Goal: Task Accomplishment & Management: Complete application form

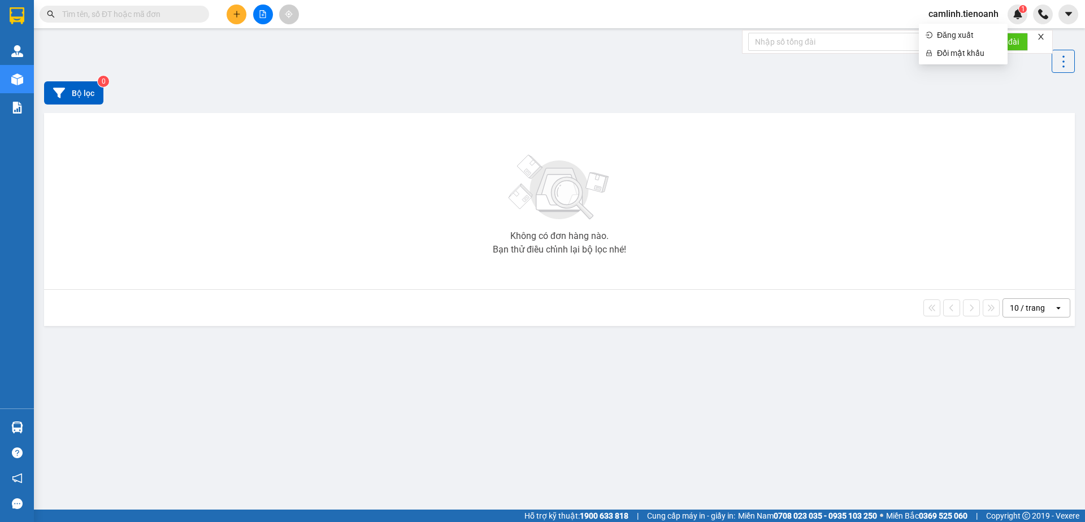
click at [962, 14] on span "camlinh.tienoanh" at bounding box center [963, 14] width 88 height 14
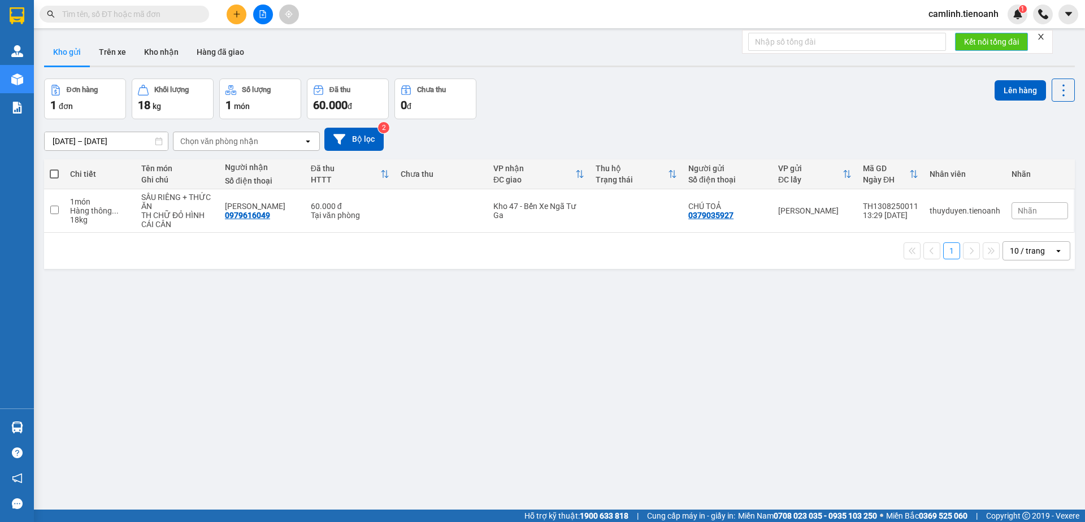
click at [955, 34] on button "Kết nối tổng đài" at bounding box center [991, 42] width 73 height 18
click at [960, 13] on span "camlinh.tienoanh" at bounding box center [963, 14] width 88 height 14
click at [959, 31] on span "Đăng xuất" at bounding box center [969, 35] width 64 height 12
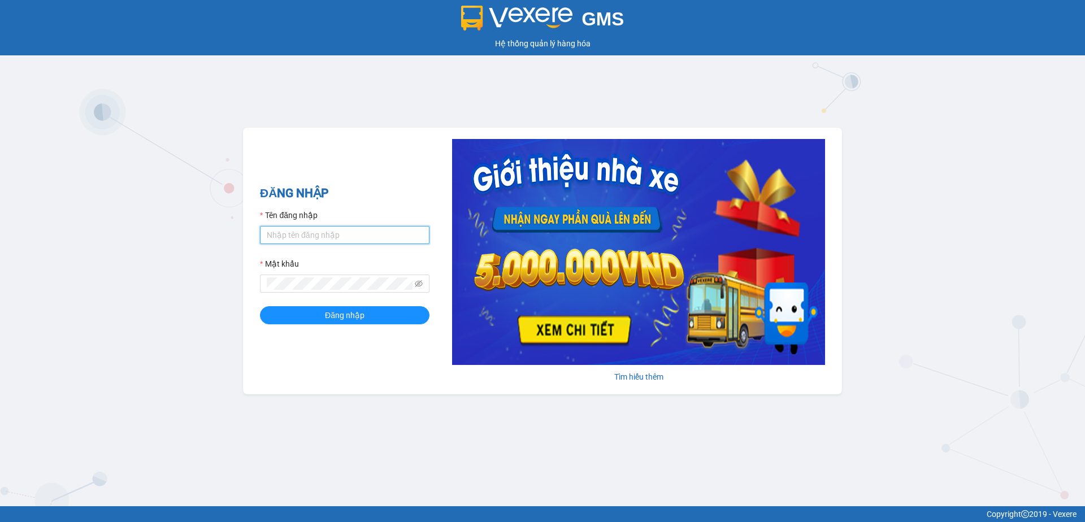
type input "camlinh.tienoanh"
click at [337, 231] on input "camlinh.tienoanh" at bounding box center [344, 235] width 169 height 18
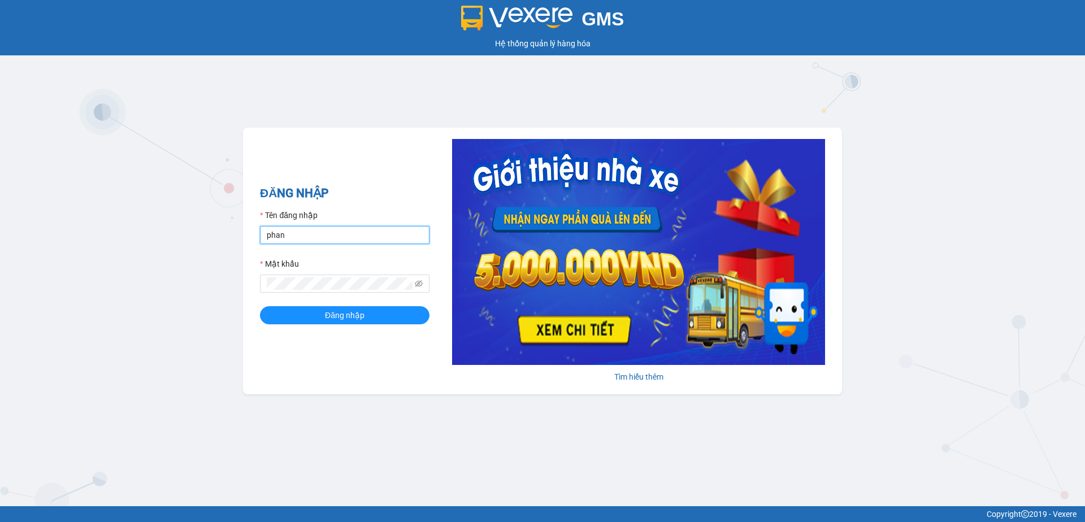
type input "phanoanh.tienoanh"
click at [369, 314] on button "Đăng nhập" at bounding box center [344, 315] width 169 height 18
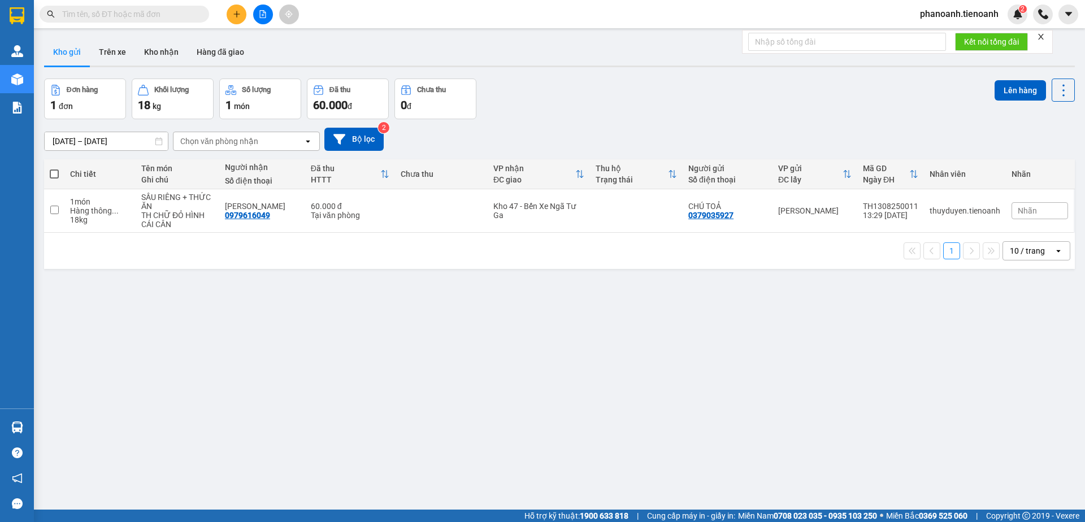
click at [162, 13] on input "text" at bounding box center [128, 14] width 133 height 12
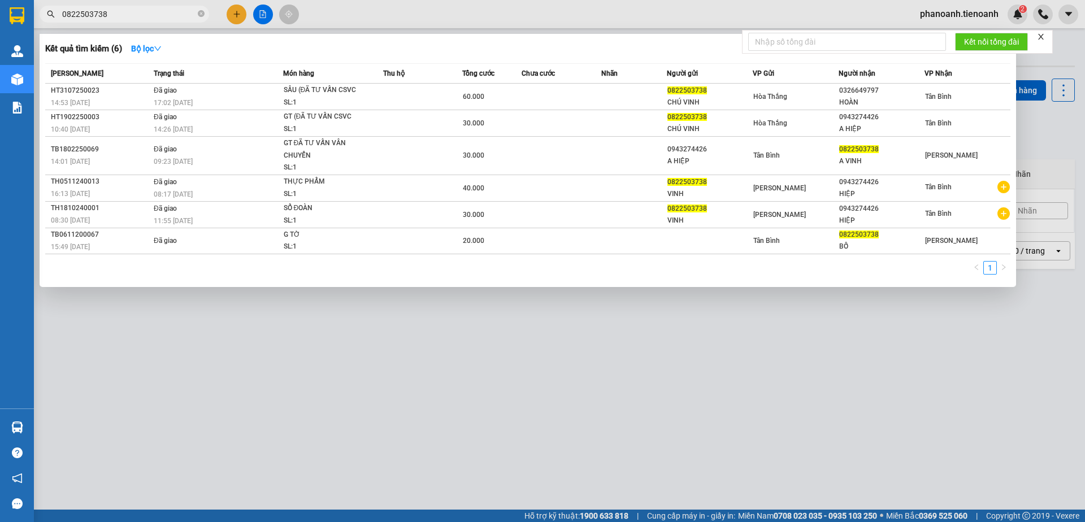
click at [325, 18] on div at bounding box center [542, 261] width 1085 height 522
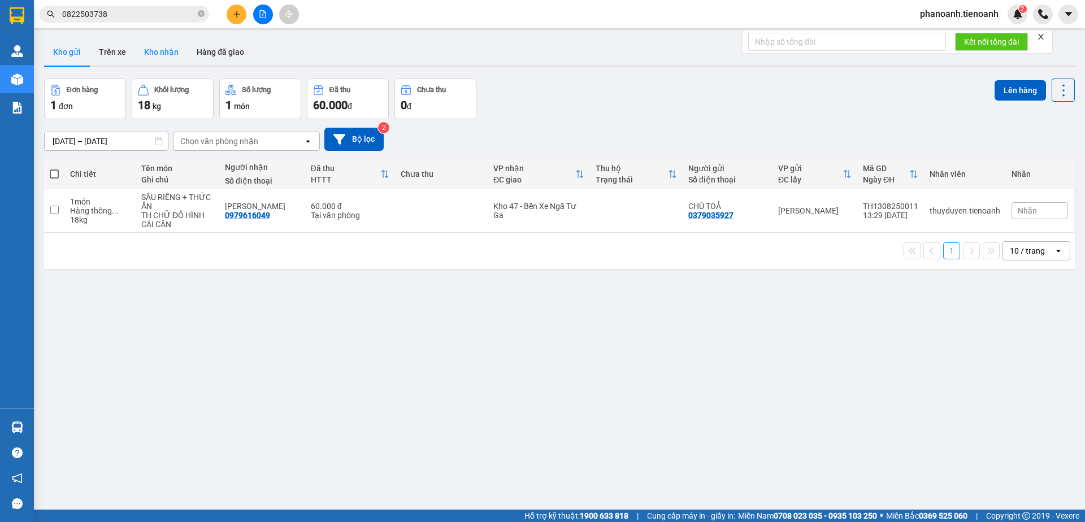
click at [165, 55] on button "Kho nhận" at bounding box center [161, 51] width 53 height 27
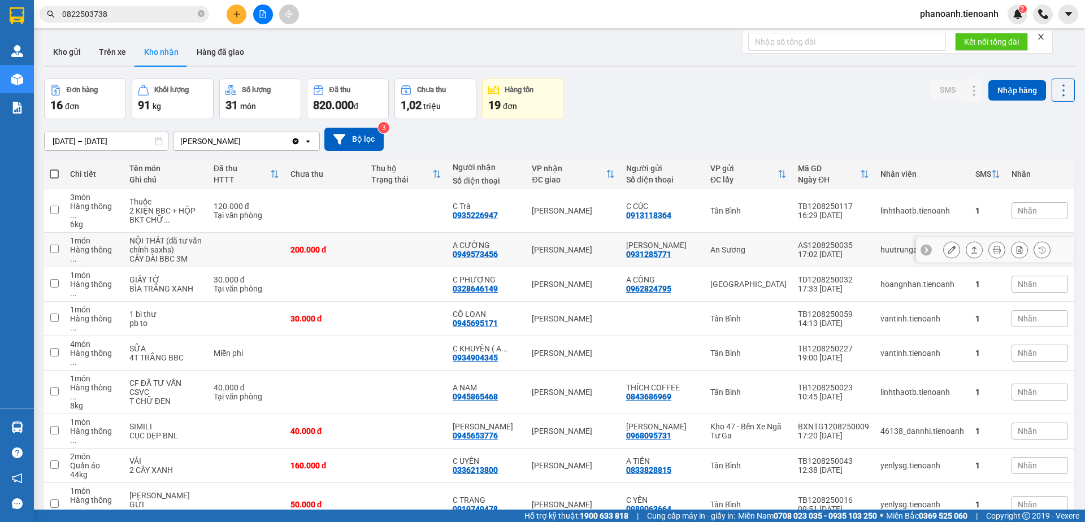
scroll to position [52, 0]
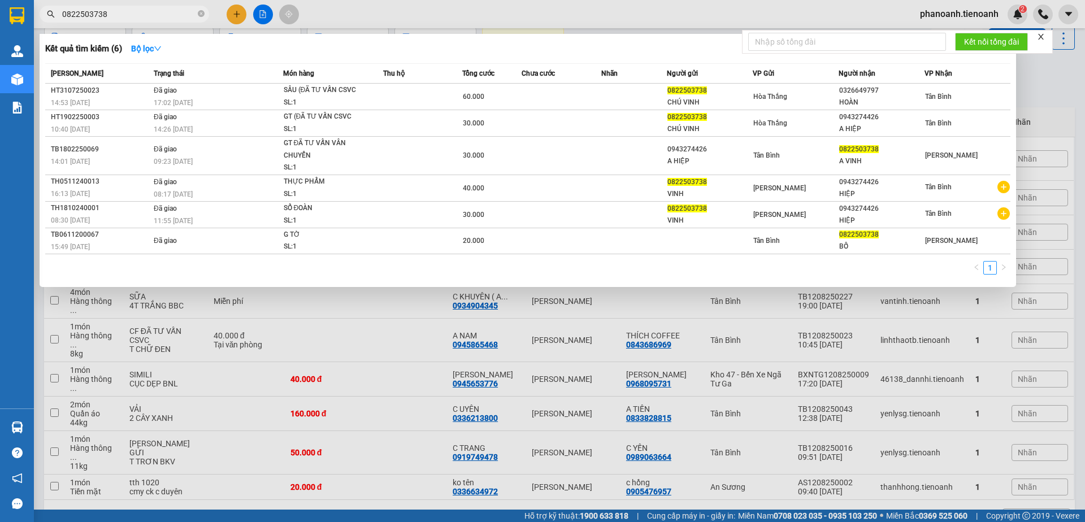
click at [128, 18] on input "0822503738" at bounding box center [128, 14] width 133 height 12
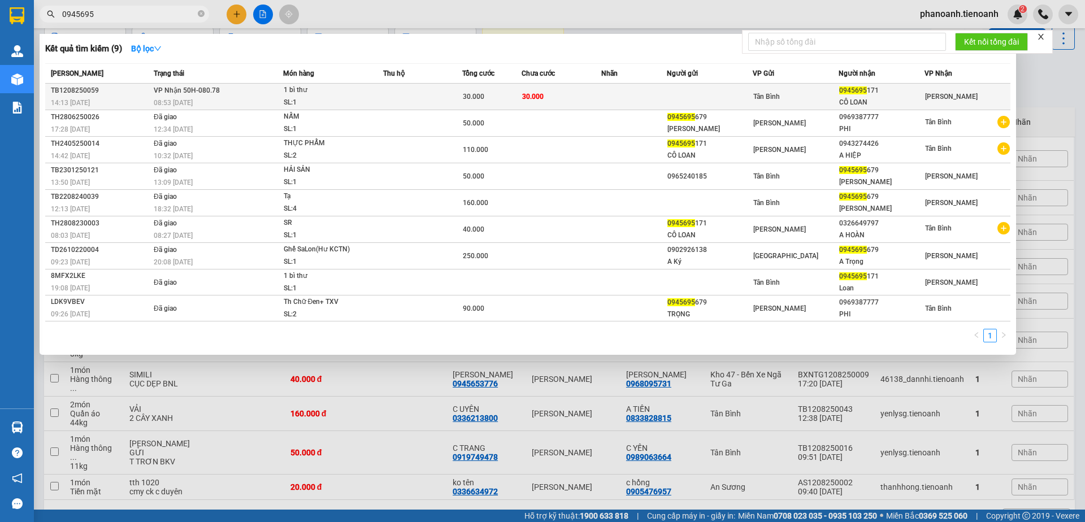
type input "0945695"
click at [293, 94] on div "1 bì thư" at bounding box center [326, 90] width 85 height 12
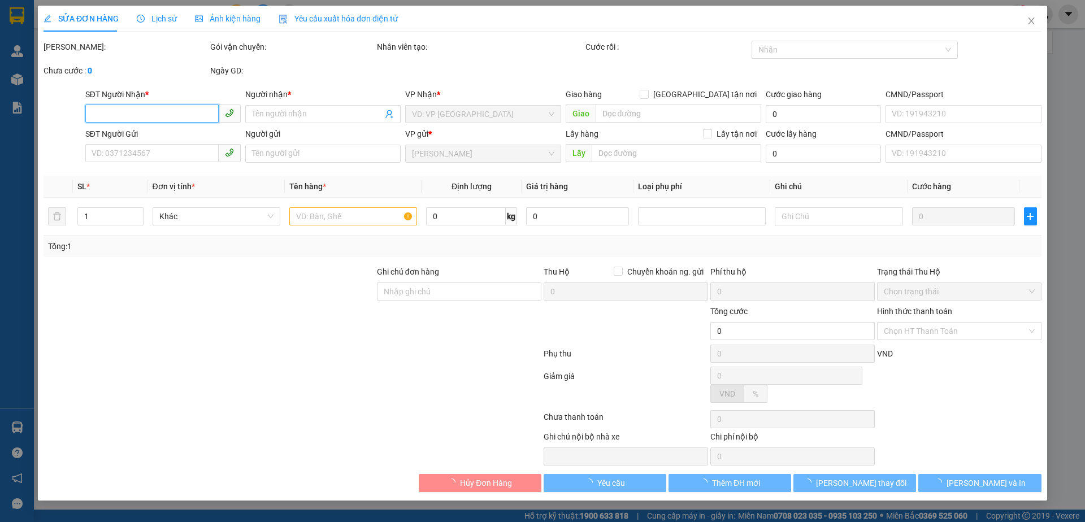
type input "0945695171"
type input "CÔ LOAN"
type input "30.000"
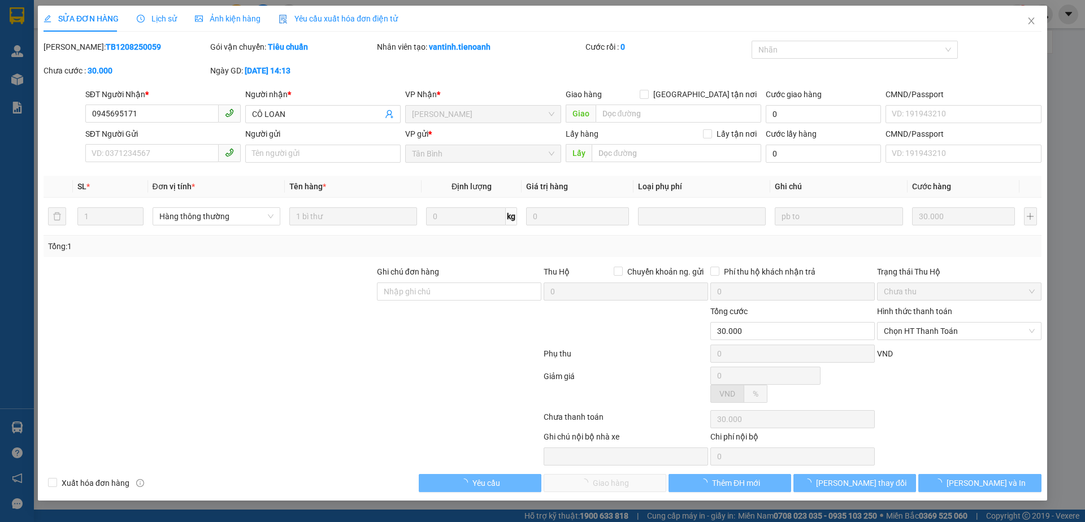
click at [279, 348] on div at bounding box center [292, 356] width 500 height 23
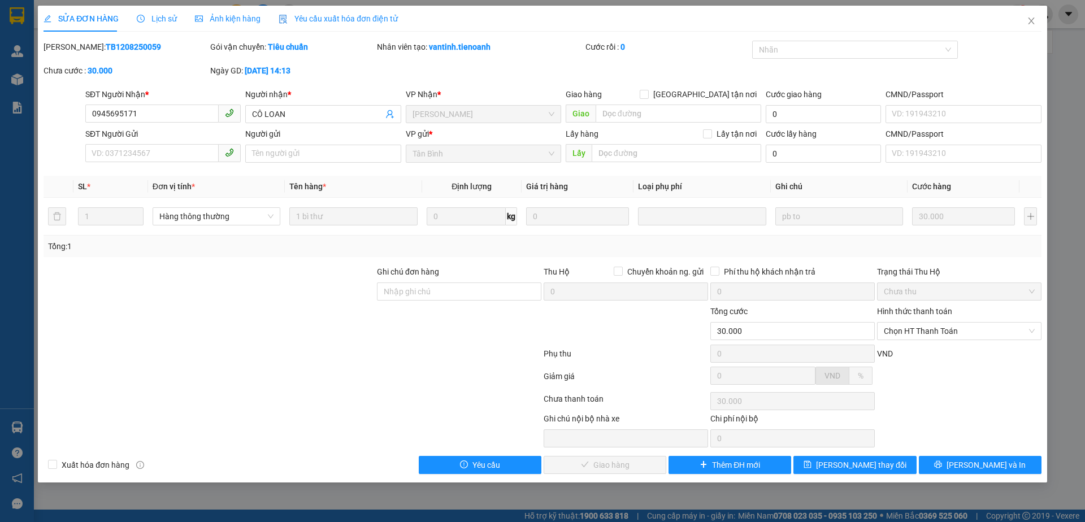
click at [343, 372] on div at bounding box center [292, 378] width 500 height 23
click at [936, 334] on span "Chọn HT Thanh Toán" at bounding box center [959, 331] width 151 height 17
click at [899, 355] on div "Tại văn phòng" at bounding box center [959, 353] width 151 height 12
type input "0"
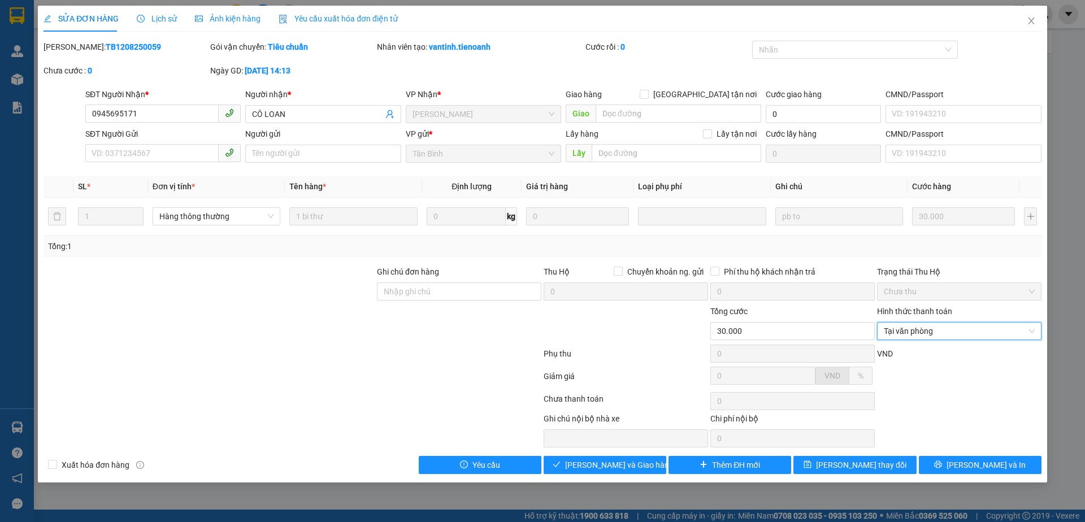
click at [373, 375] on div at bounding box center [292, 378] width 500 height 23
click at [590, 466] on span "Lưu và Giao hàng" at bounding box center [619, 465] width 108 height 12
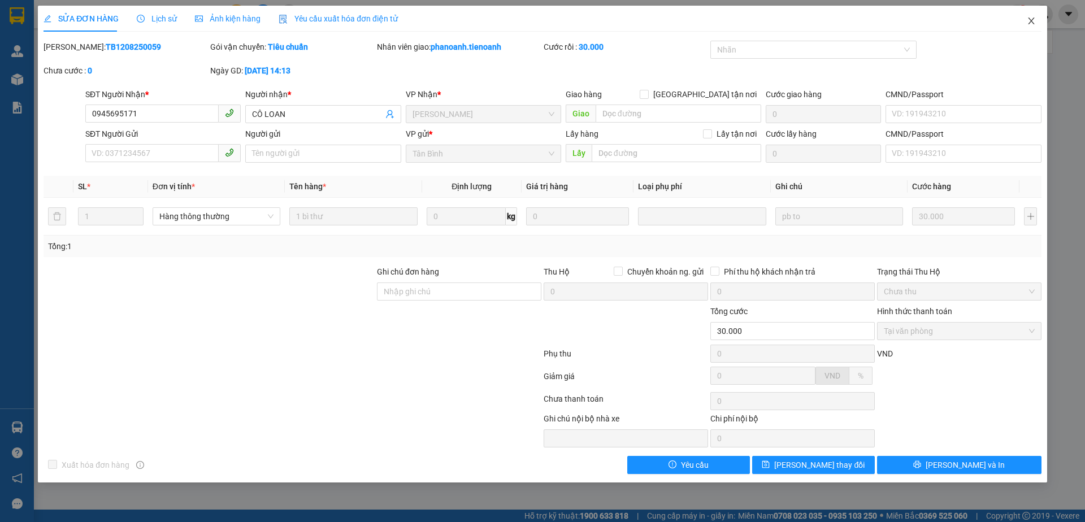
click at [1032, 17] on icon "close" at bounding box center [1031, 20] width 9 height 9
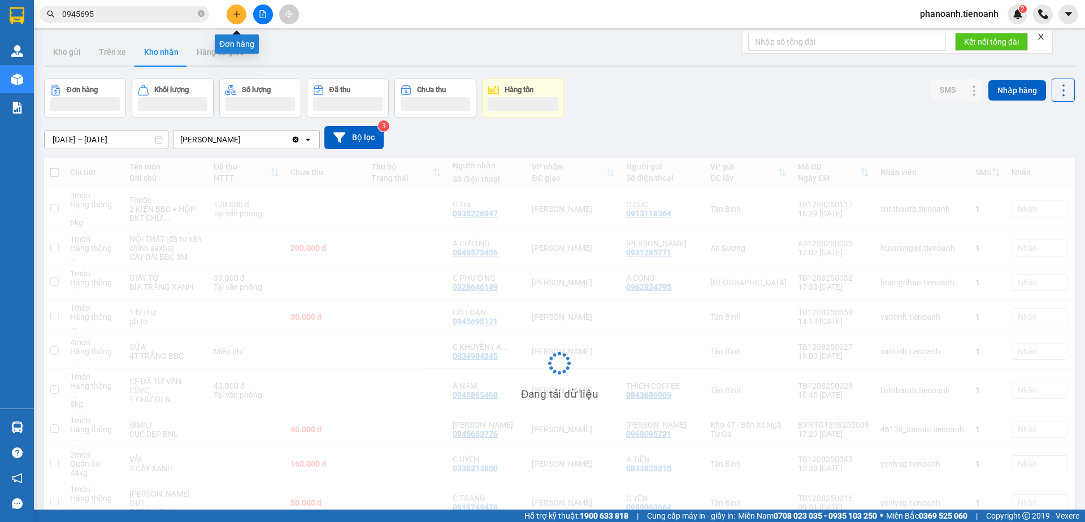
click at [236, 15] on icon "plus" at bounding box center [237, 14] width 8 height 8
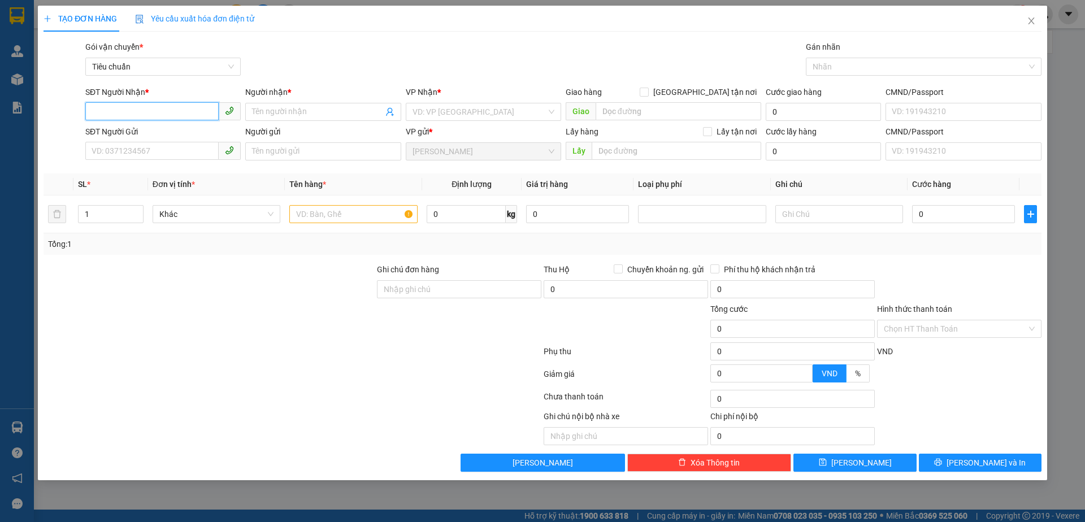
click at [169, 114] on input "SĐT Người Nhận *" at bounding box center [151, 111] width 133 height 18
click at [185, 111] on input "SĐT Người Nhận *" at bounding box center [151, 111] width 133 height 18
type input "0792019489"
click at [199, 140] on div "0792019489 - CÚC" at bounding box center [163, 134] width 142 height 12
type input "CÚC"
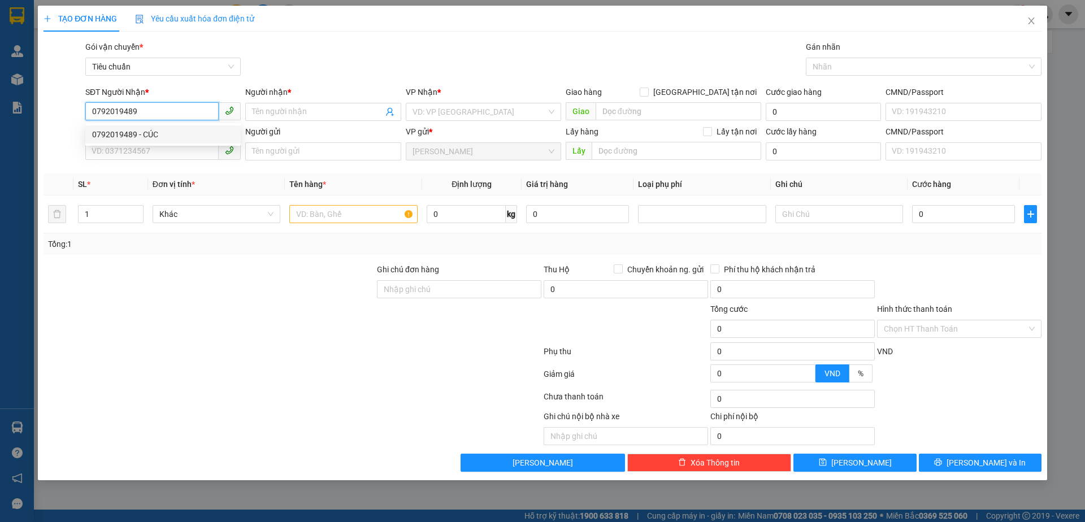
type input "EON BD"
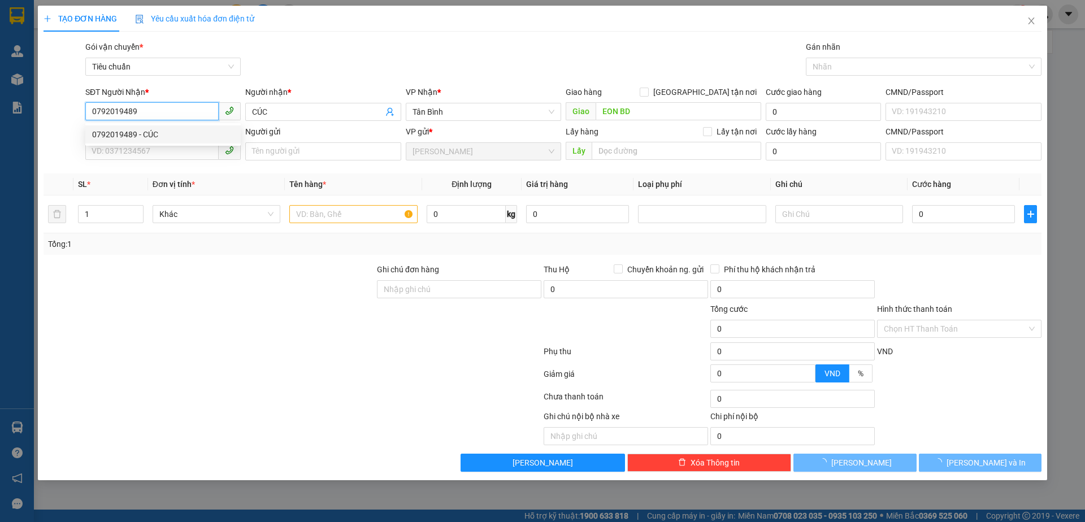
type input "110.000"
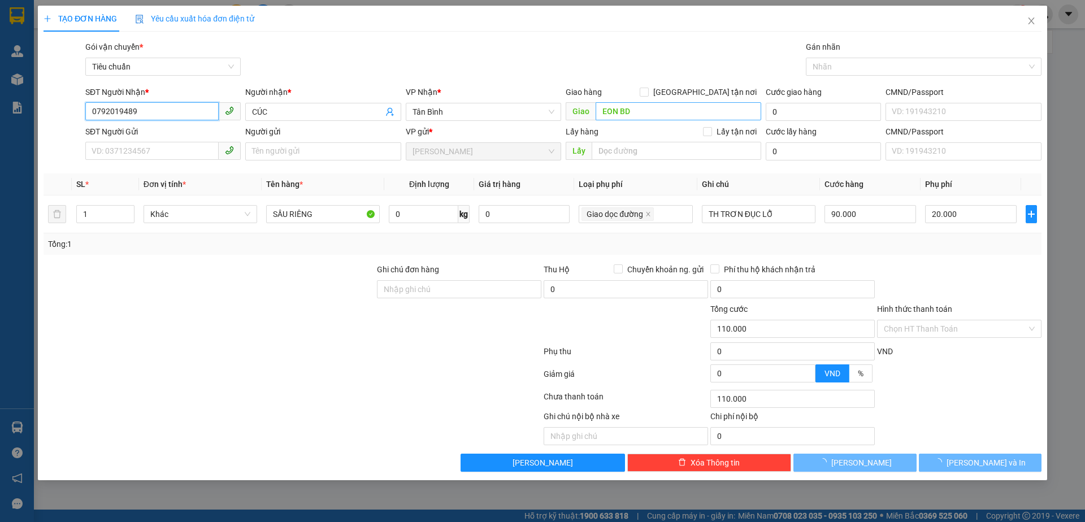
type input "0792019489"
click at [644, 108] on input "EON BD" at bounding box center [678, 111] width 166 height 18
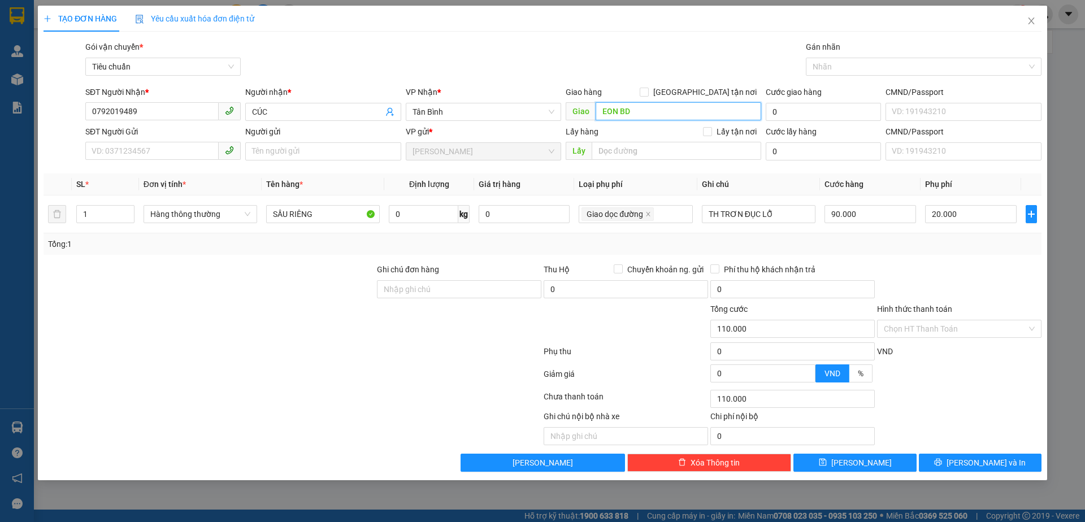
click at [645, 108] on input "EON BD" at bounding box center [678, 111] width 166 height 18
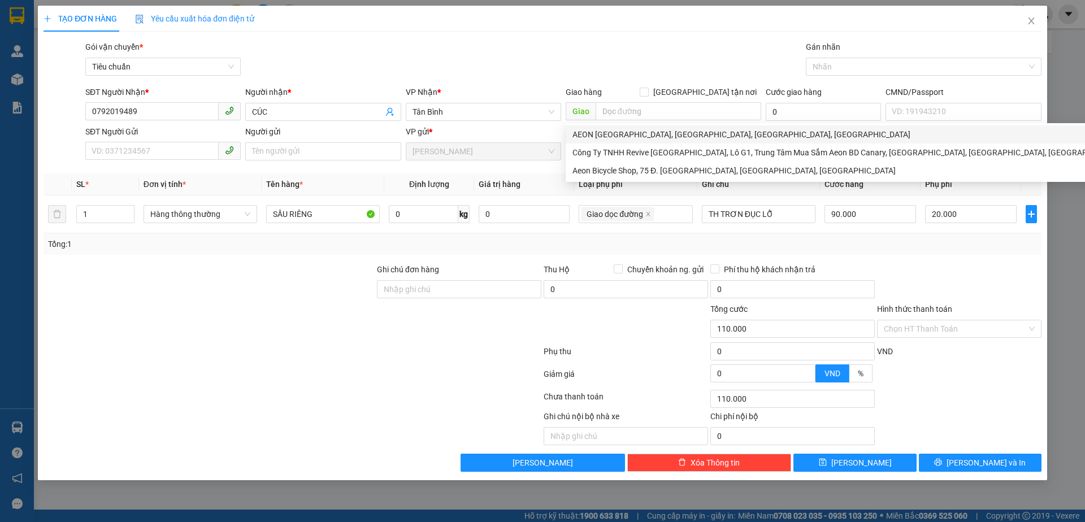
drag, startPoint x: 336, startPoint y: 311, endPoint x: 407, endPoint y: 188, distance: 142.0
click at [340, 300] on form "Ghi chú đơn hàng Thu Hộ Chuyển khoản ng. gửi 0 Phí thu hộ khách nhận trả 0 Tổng…" at bounding box center [543, 325] width 998 height 124
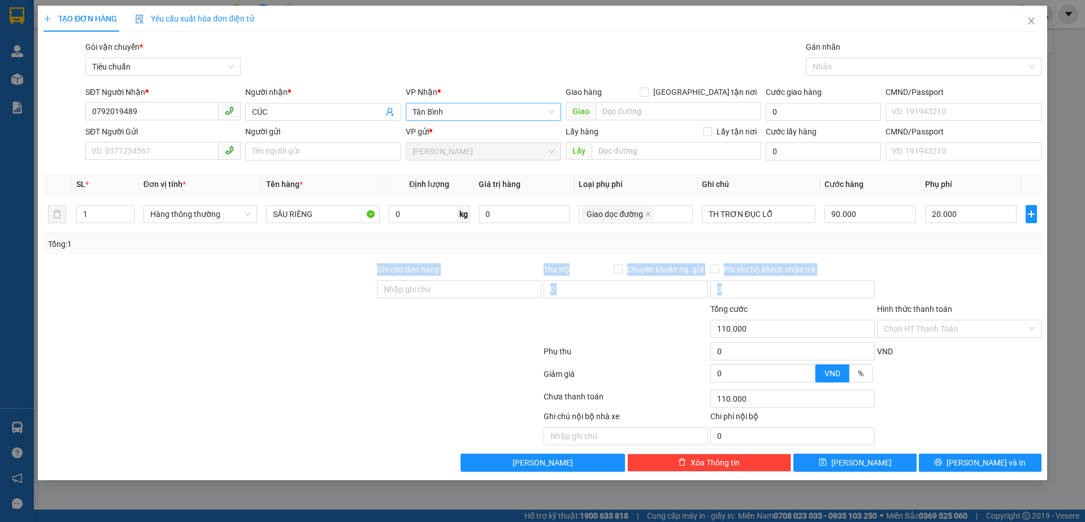
click at [465, 107] on span "Tân Bình" at bounding box center [483, 111] width 142 height 17
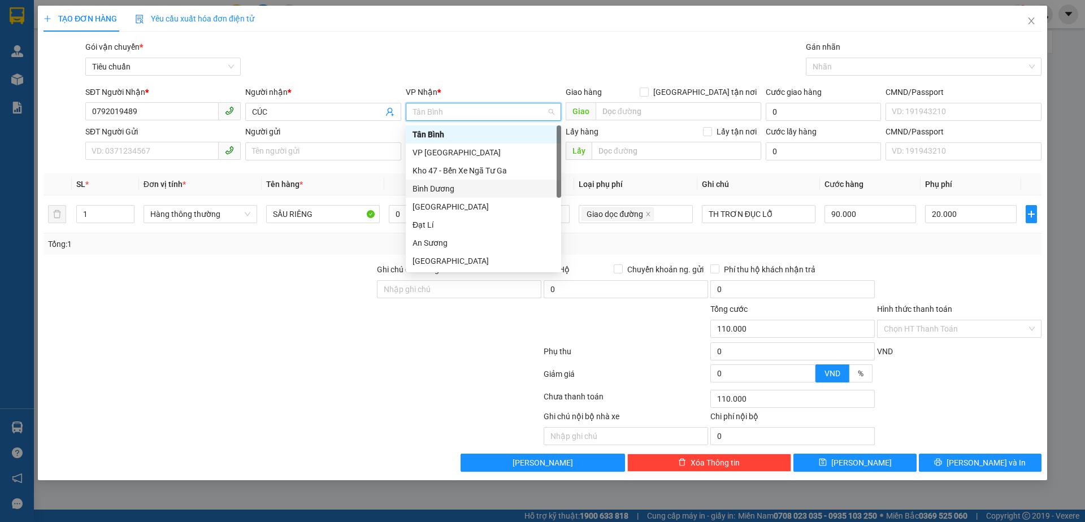
click at [459, 193] on div "Bình Dương" at bounding box center [483, 188] width 142 height 12
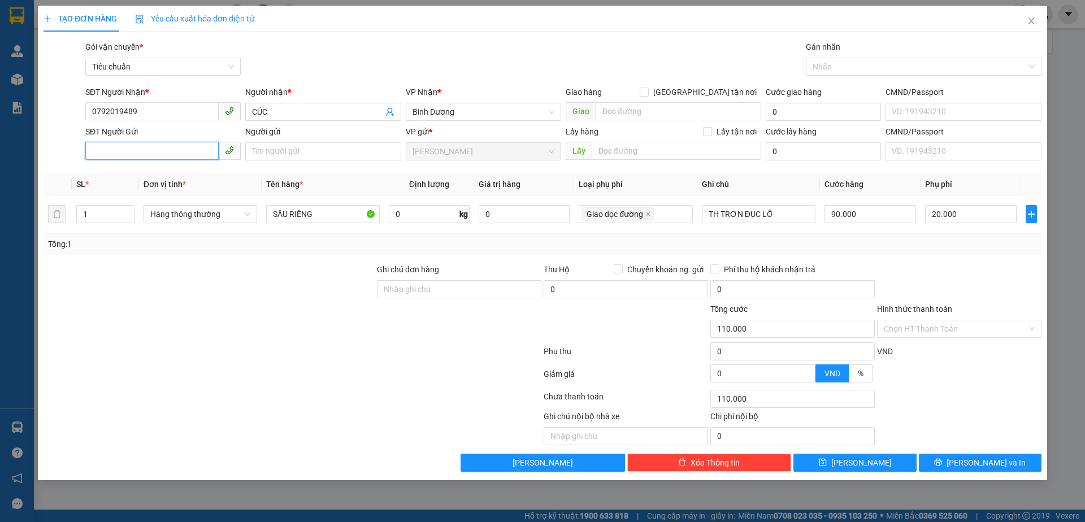
click at [132, 147] on input "SĐT Người Gửi" at bounding box center [151, 151] width 133 height 18
click at [149, 175] on div "0909627137 - HƯNG" at bounding box center [163, 174] width 142 height 12
type input "0909627137"
type input "HƯNG"
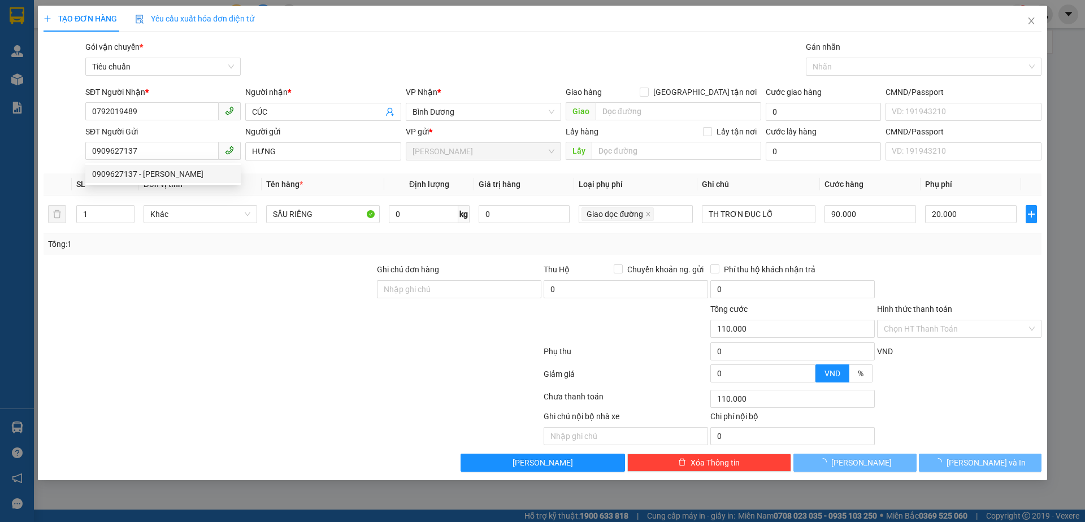
click at [202, 328] on div at bounding box center [208, 323] width 333 height 40
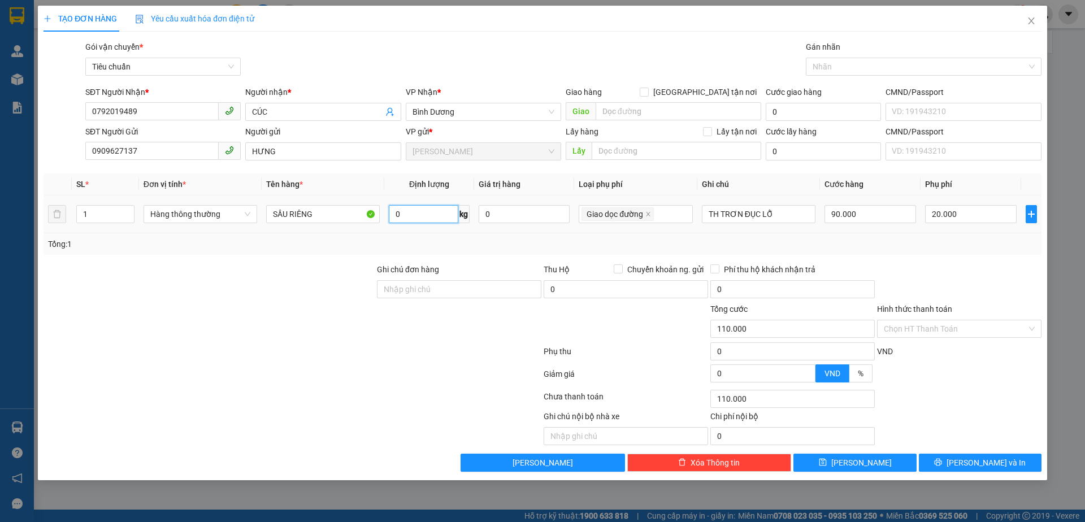
click at [420, 212] on input "0" at bounding box center [423, 214] width 69 height 18
type input "33"
click at [648, 214] on icon "close" at bounding box center [648, 214] width 6 height 6
type input "90.000"
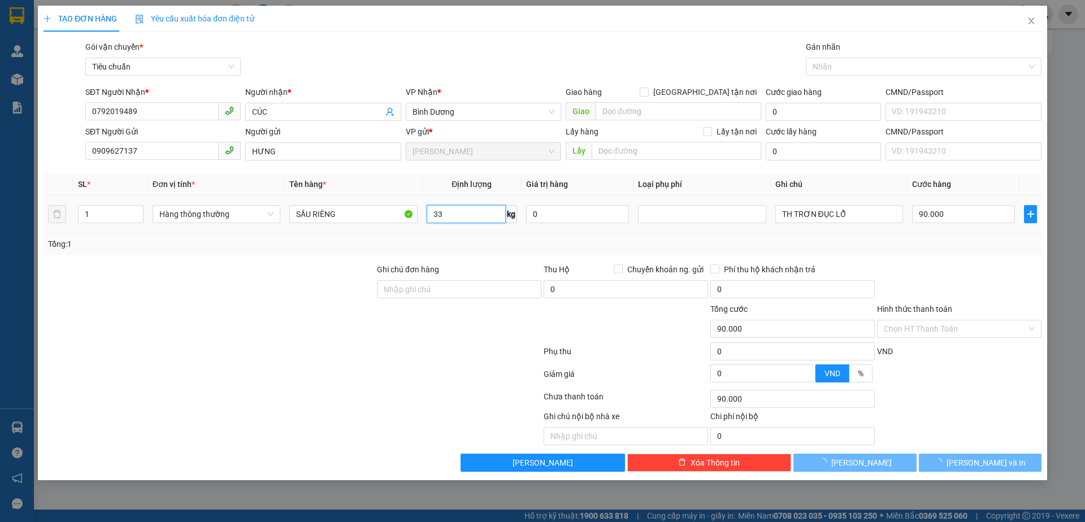
type input "33"
click at [873, 238] on div "Tổng: 1" at bounding box center [542, 244] width 989 height 12
type input "70.000"
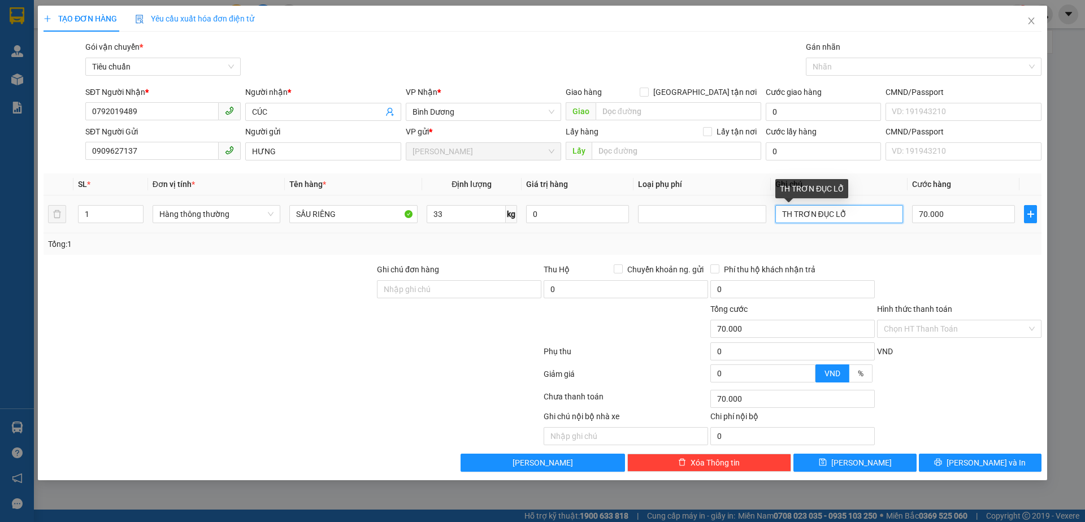
click at [814, 210] on input "TH TRƠN ĐỤC LỖ" at bounding box center [839, 214] width 128 height 18
type input "b"
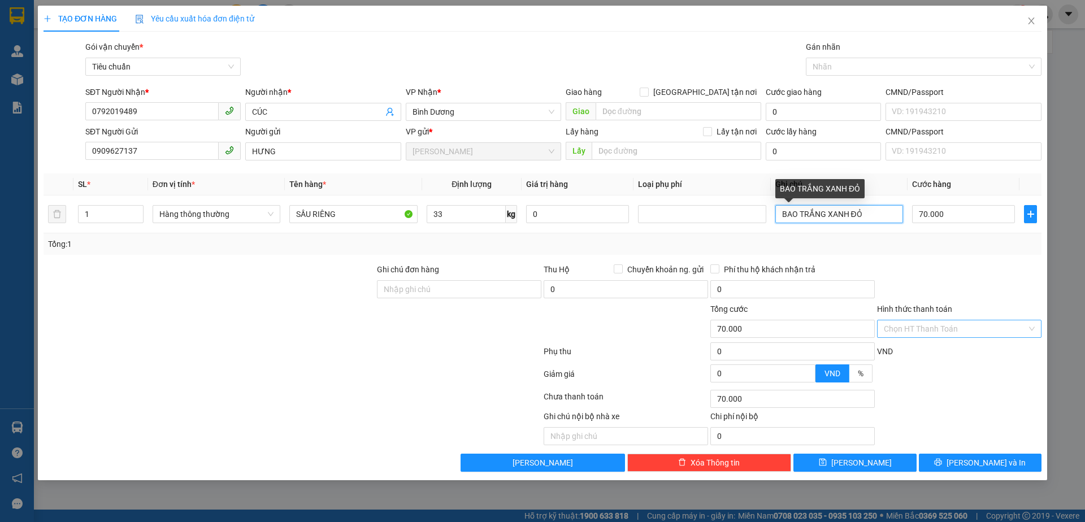
type input "BAO TRẮNG XANH ĐỎ"
click at [945, 328] on input "Hình thức thanh toán" at bounding box center [955, 328] width 143 height 17
click at [938, 345] on div "Tại văn phòng" at bounding box center [959, 351] width 151 height 12
type input "0"
click at [937, 467] on button "Lưu và In" at bounding box center [980, 463] width 123 height 18
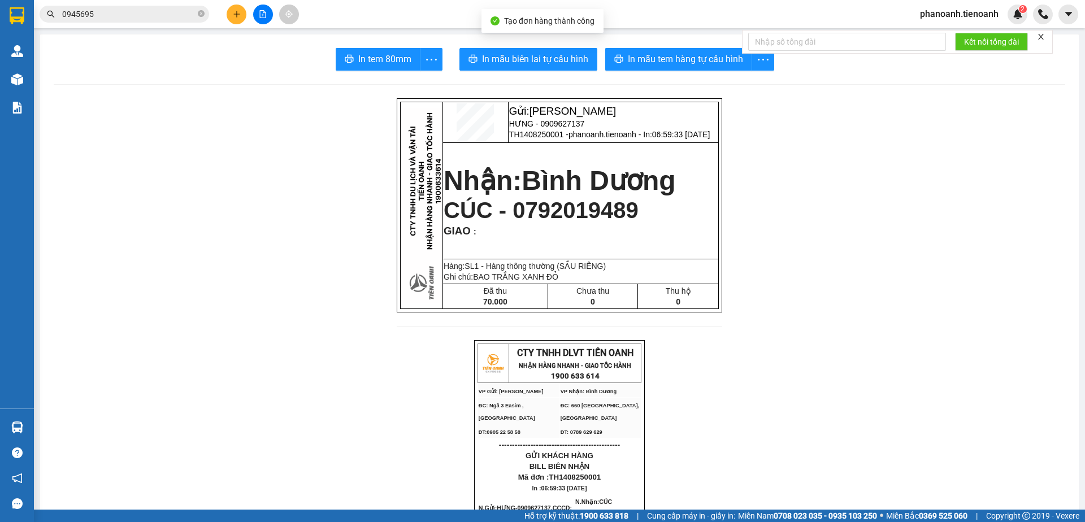
drag, startPoint x: 571, startPoint y: 72, endPoint x: 571, endPoint y: 56, distance: 16.4
click at [571, 56] on span "In mẫu biên lai tự cấu hình" at bounding box center [535, 59] width 106 height 14
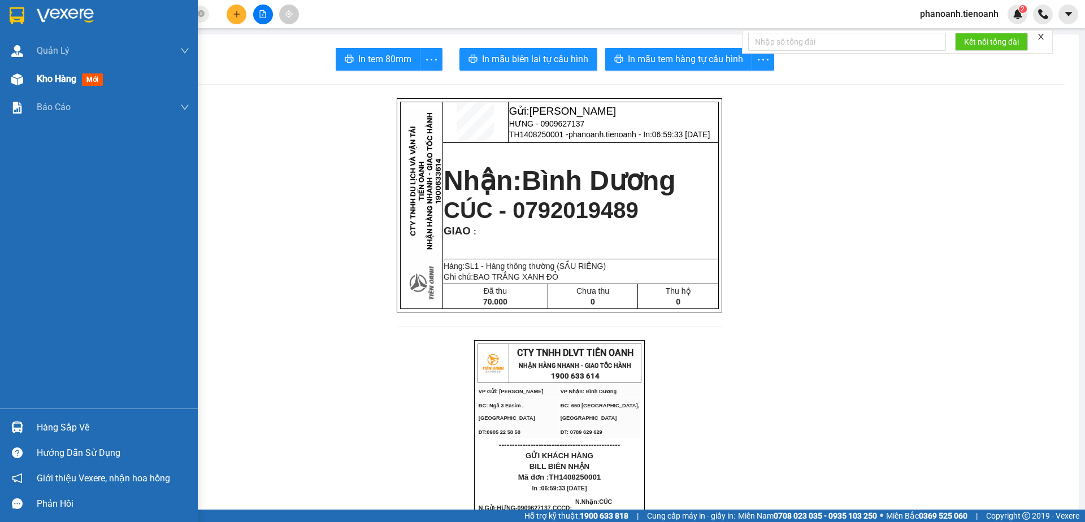
click at [58, 75] on span "Kho hàng" at bounding box center [57, 78] width 40 height 11
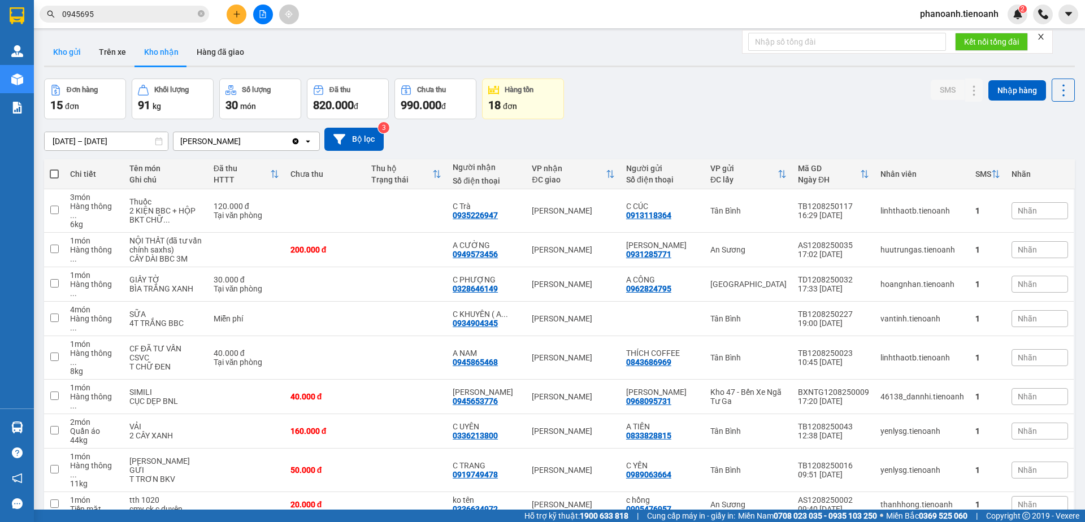
click at [69, 53] on button "Kho gửi" at bounding box center [67, 51] width 46 height 27
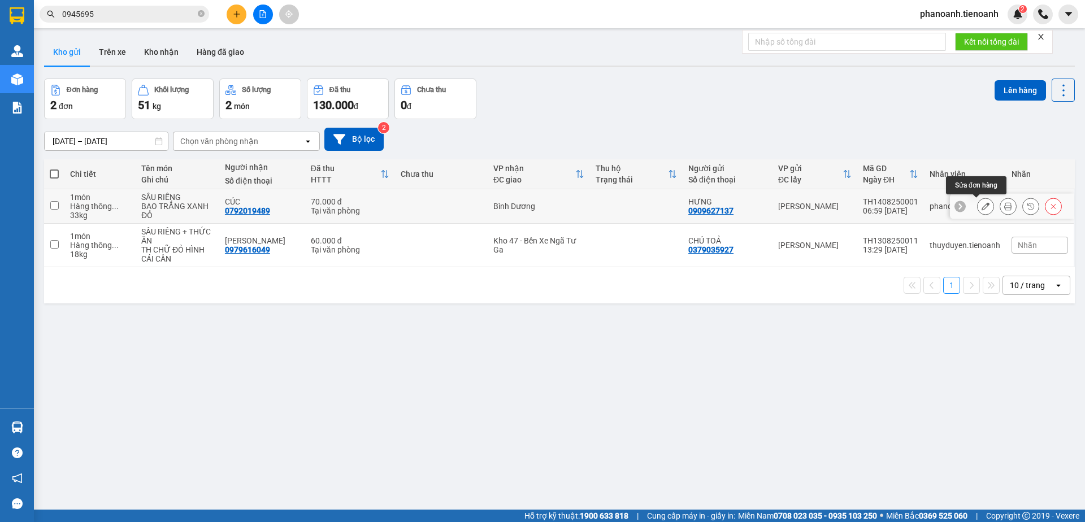
click at [977, 210] on button at bounding box center [985, 207] width 16 height 20
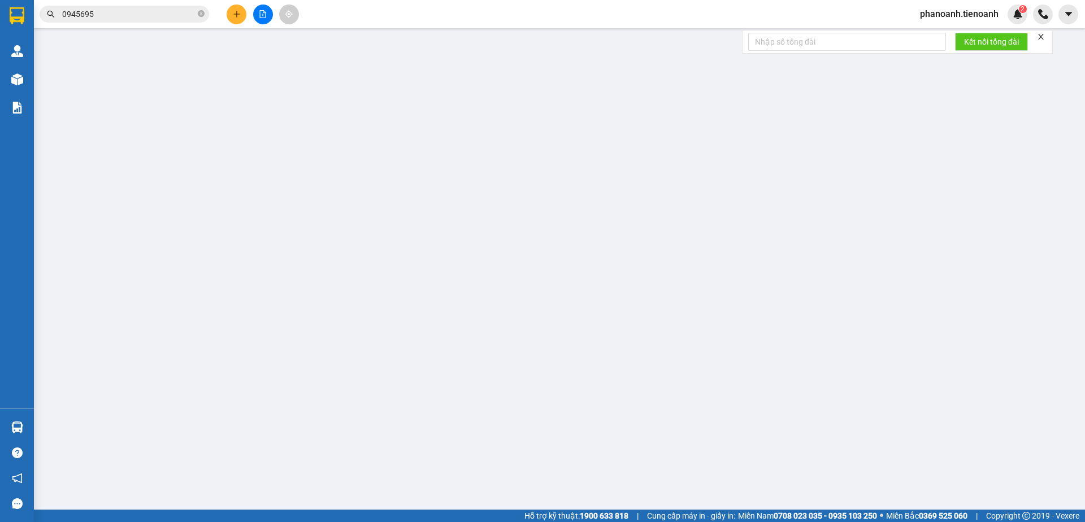
type input "0792019489"
type input "CÚC"
type input "0909627137"
type input "HƯNG"
type input "70.000"
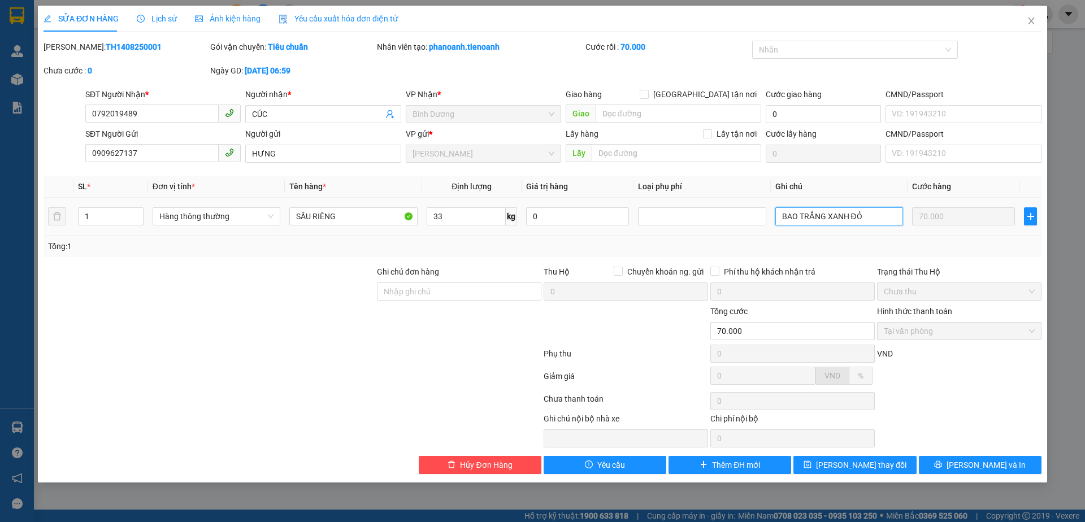
click at [867, 220] on input "BAO TRẮNG XANH ĐỎ" at bounding box center [839, 216] width 128 height 18
type input "BAO TRẮNG XANH CAM"
click at [971, 457] on button "Lưu và In" at bounding box center [980, 465] width 123 height 18
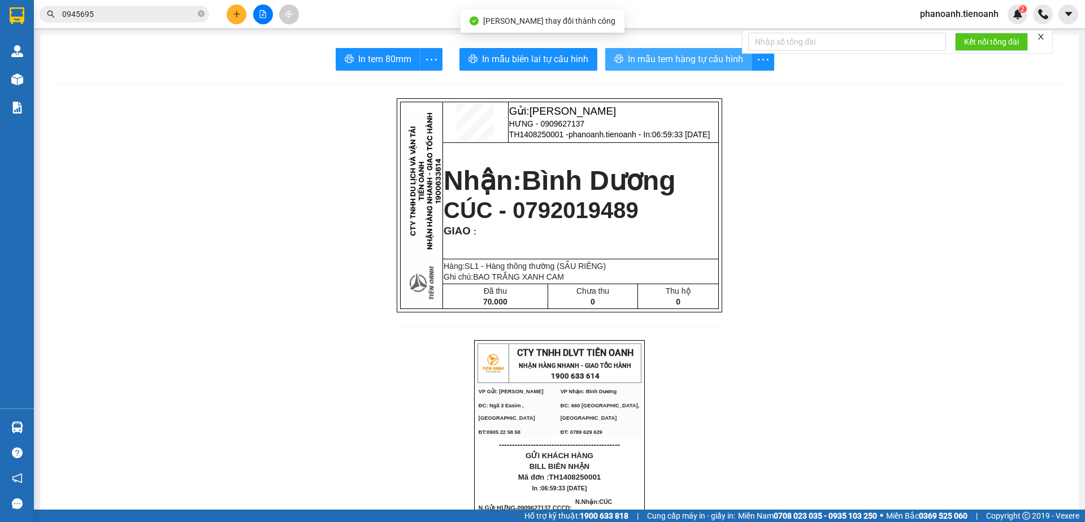
click at [664, 54] on span "In mẫu tem hàng tự cấu hình" at bounding box center [685, 59] width 115 height 14
click at [992, 13] on span "phanoanh.tienoanh" at bounding box center [959, 14] width 97 height 14
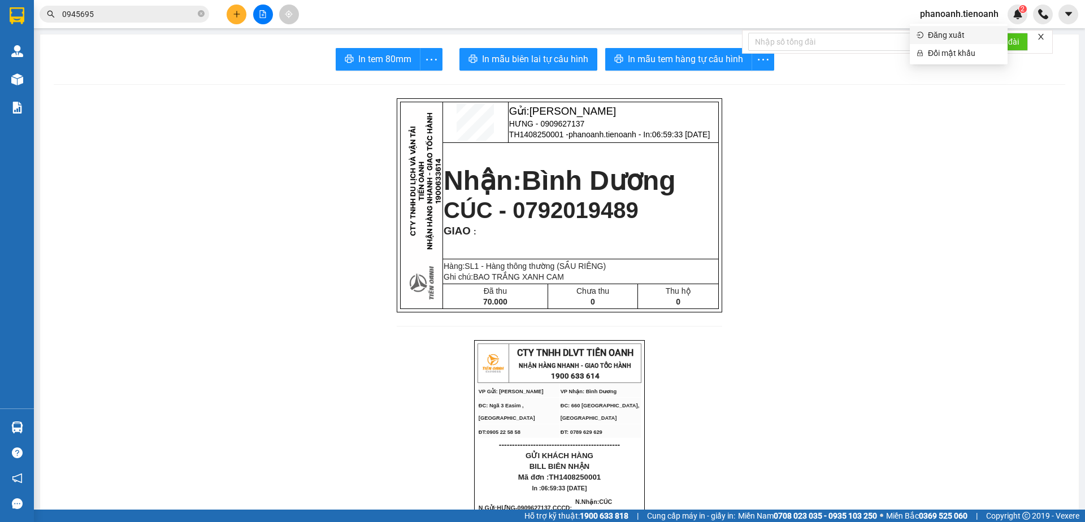
click at [969, 33] on span "Đăng xuất" at bounding box center [964, 35] width 73 height 12
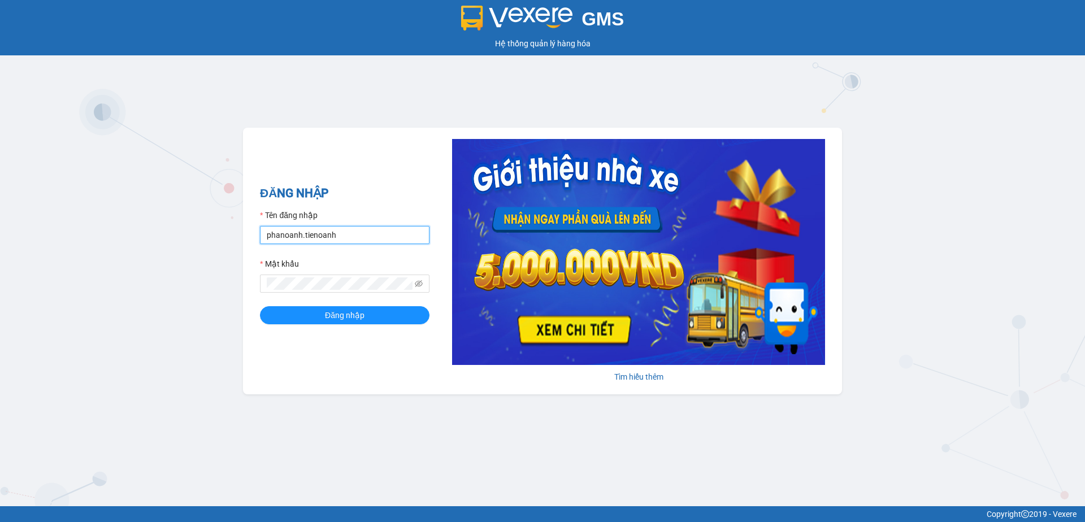
click at [329, 237] on input "phanoanh.tienoanh" at bounding box center [344, 235] width 169 height 18
type input "thuyduyen.tienoanh"
click at [380, 313] on button "Đăng nhập" at bounding box center [344, 315] width 169 height 18
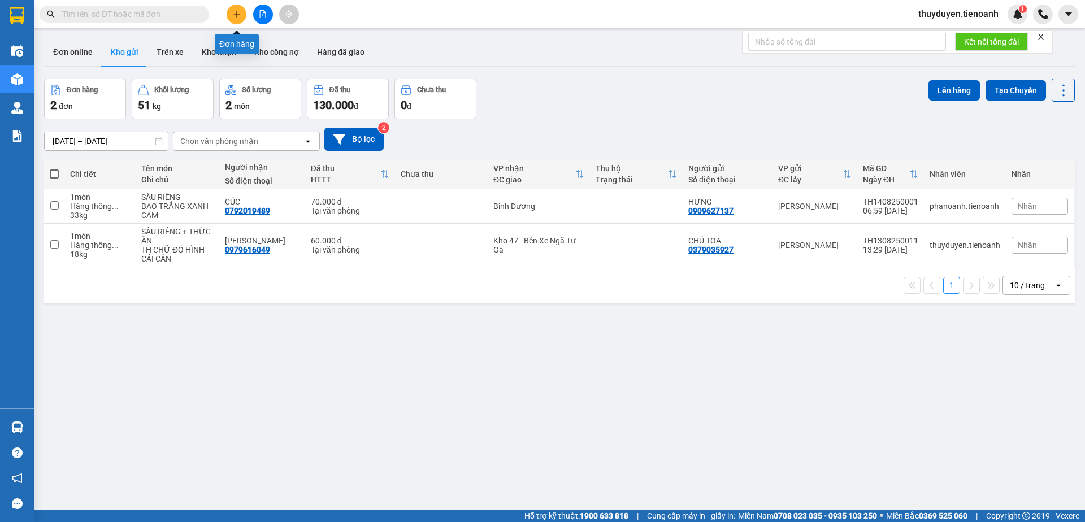
click at [244, 18] on button at bounding box center [237, 15] width 20 height 20
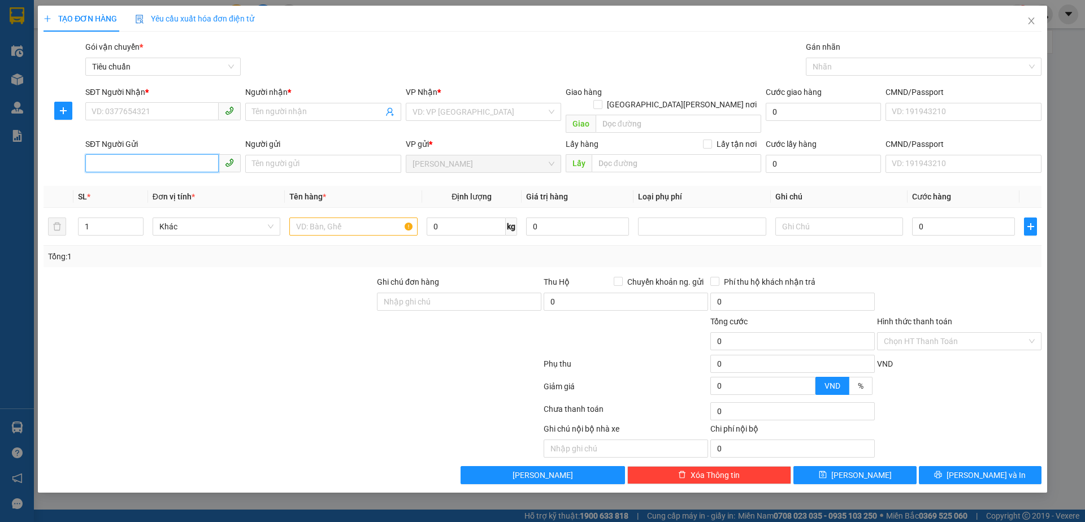
click at [116, 154] on input "SĐT Người Gửi" at bounding box center [151, 163] width 133 height 18
type input "0338422998"
click at [333, 155] on input "Người gửi" at bounding box center [322, 164] width 155 height 18
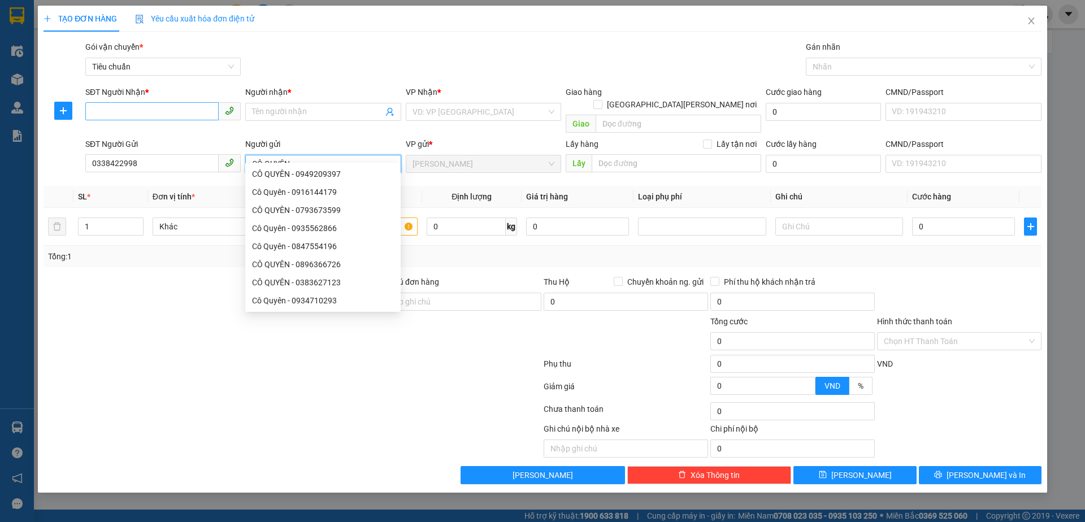
type input "CÔ QUYÊN"
click at [177, 116] on input "SĐT Người Nhận *" at bounding box center [151, 111] width 133 height 18
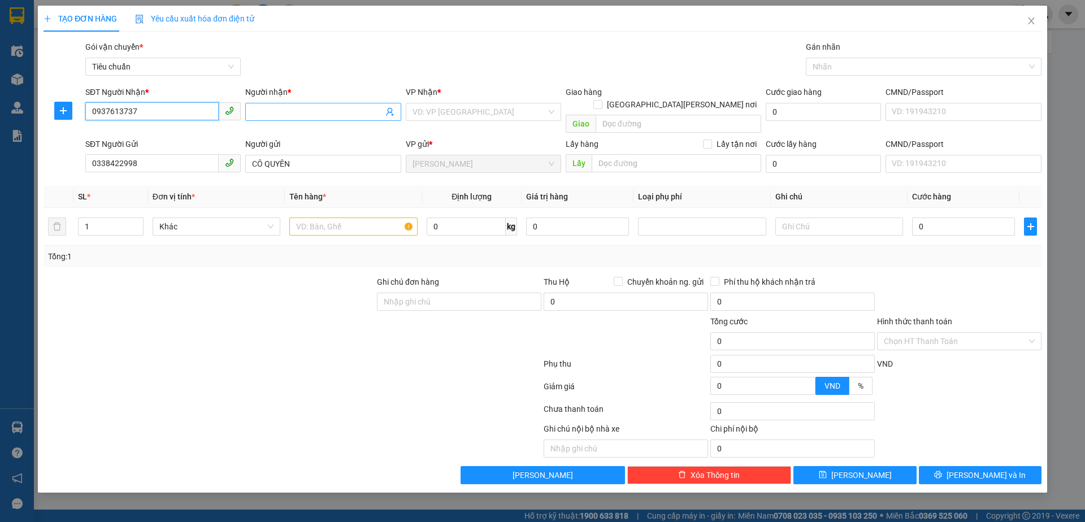
type input "0937613737"
click at [288, 106] on input "Người nhận *" at bounding box center [317, 112] width 131 height 12
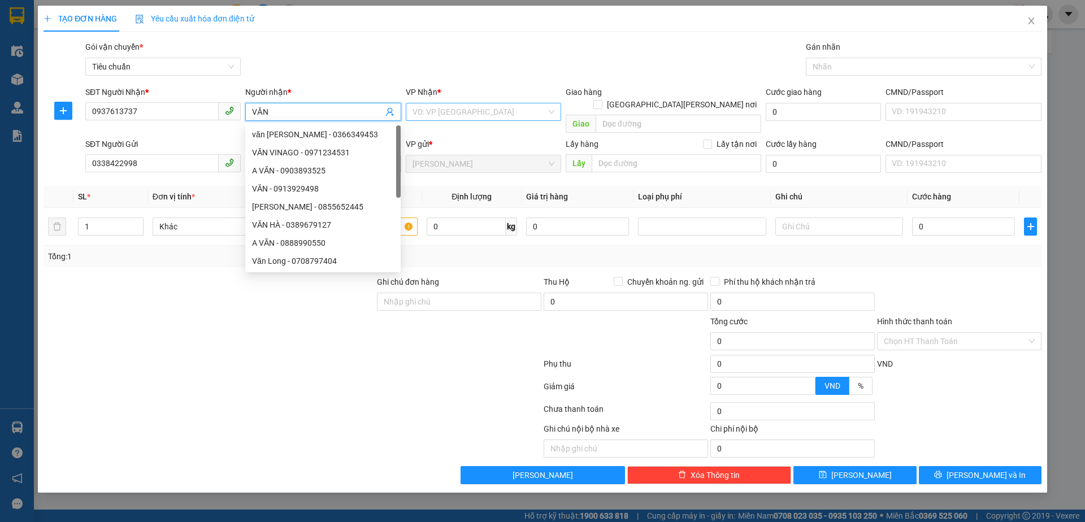
type input "VĂN"
click at [434, 116] on input "search" at bounding box center [479, 111] width 134 height 17
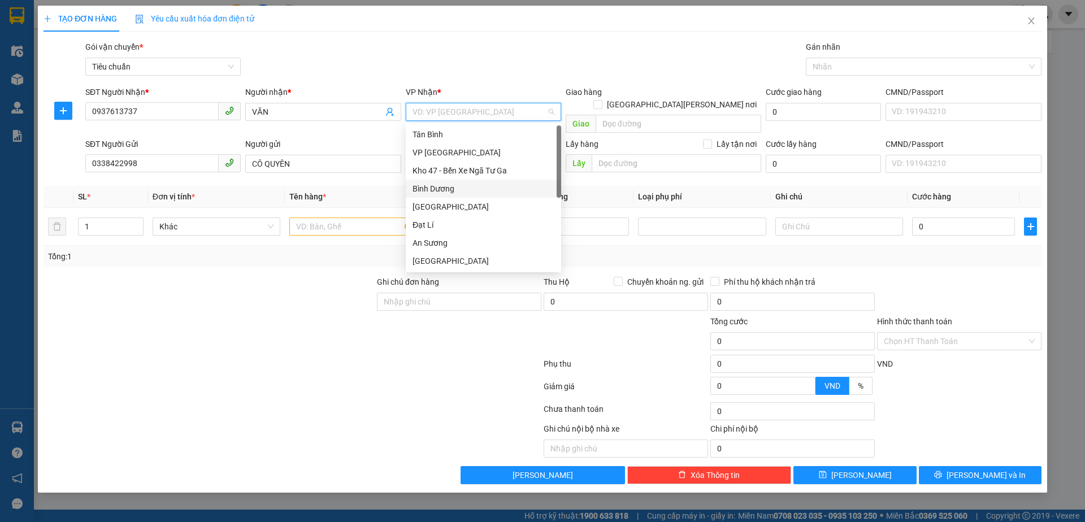
click at [453, 182] on div "Bình Dương" at bounding box center [483, 189] width 155 height 18
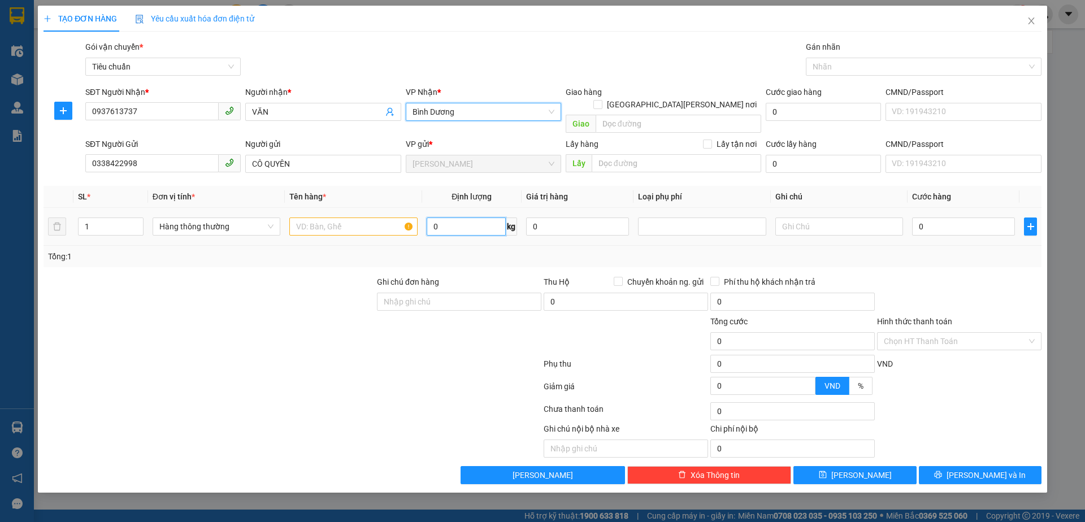
click at [453, 218] on input "0" at bounding box center [466, 227] width 79 height 18
type input "28"
click at [802, 219] on input "text" at bounding box center [839, 227] width 128 height 18
type input "65.000"
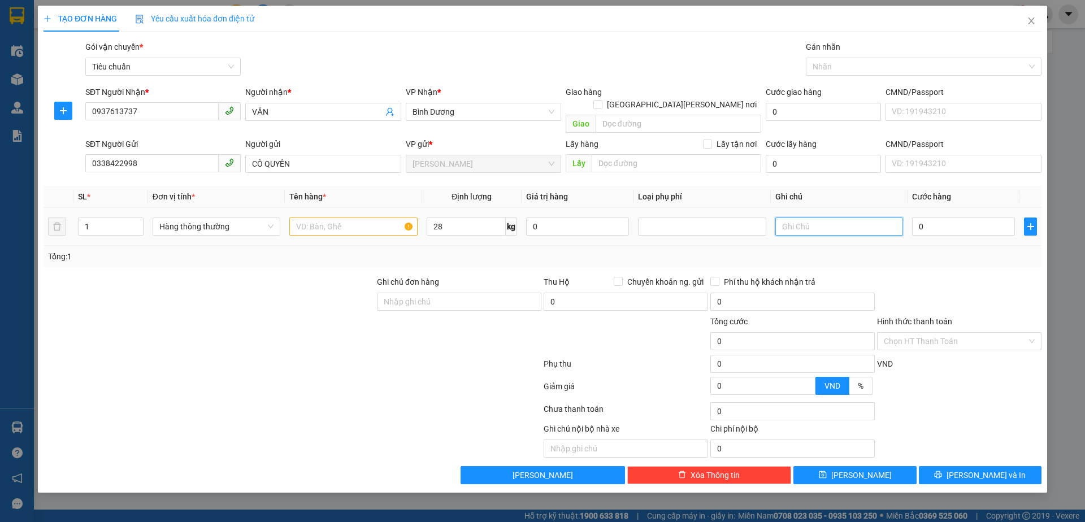
type input "65.000"
click at [360, 218] on input "text" at bounding box center [353, 227] width 128 height 18
type input "BƠ + CHÔM CHÔM"
click at [841, 223] on input "text" at bounding box center [839, 227] width 128 height 18
type input "TH CHỮ ĐỎ CỘT DÂY ĐEN"
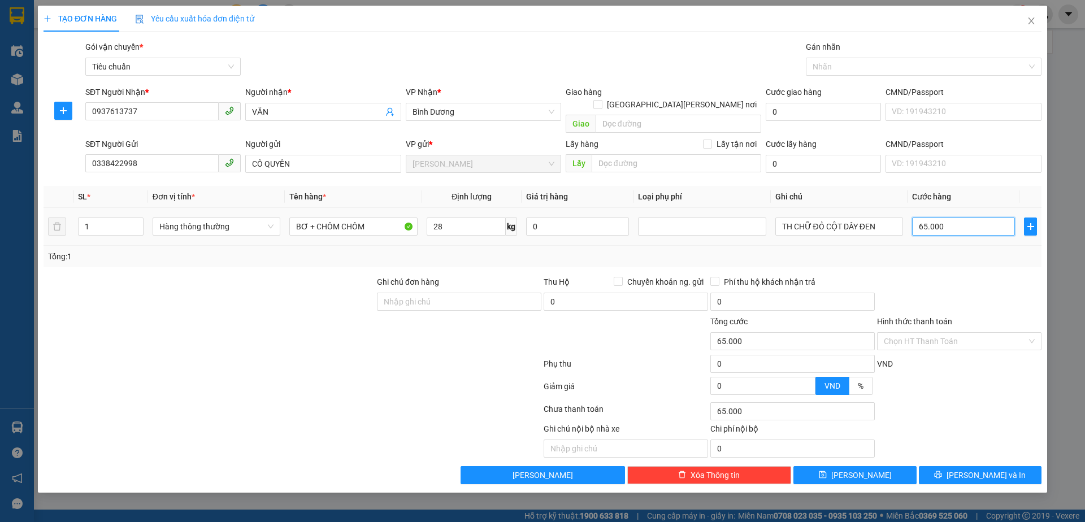
click at [932, 218] on input "65.000" at bounding box center [963, 227] width 103 height 18
type input "7"
type input "70"
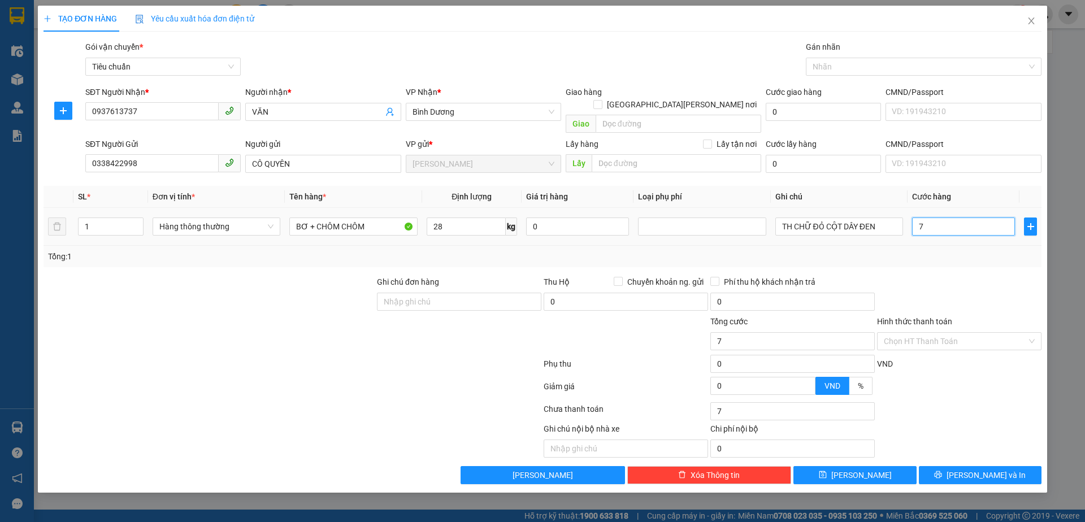
type input "70"
type input "70.000"
click at [937, 246] on div "Tổng: 1" at bounding box center [543, 256] width 998 height 21
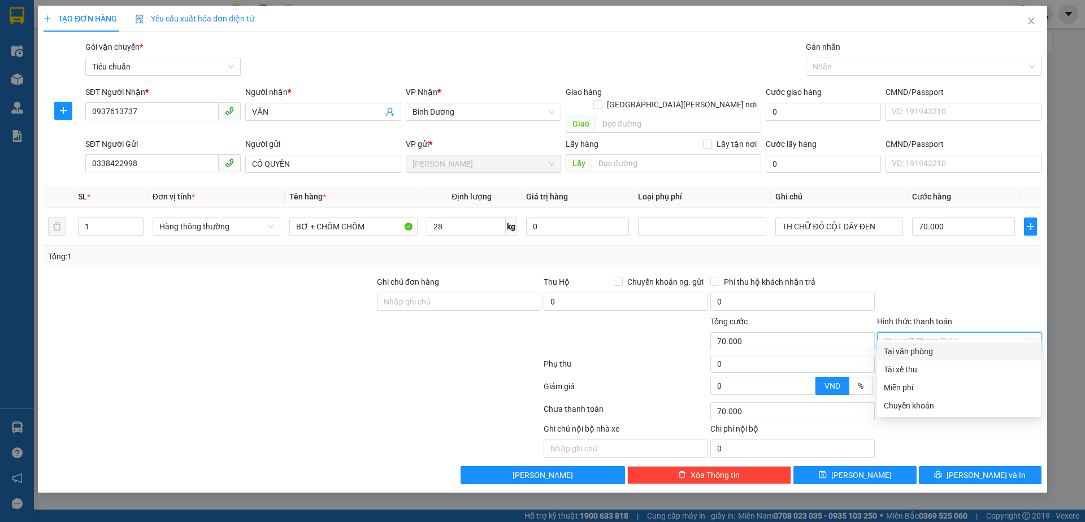
click at [926, 333] on input "Hình thức thanh toán" at bounding box center [955, 341] width 143 height 17
click at [924, 351] on div "Tại văn phòng" at bounding box center [959, 351] width 151 height 12
type input "0"
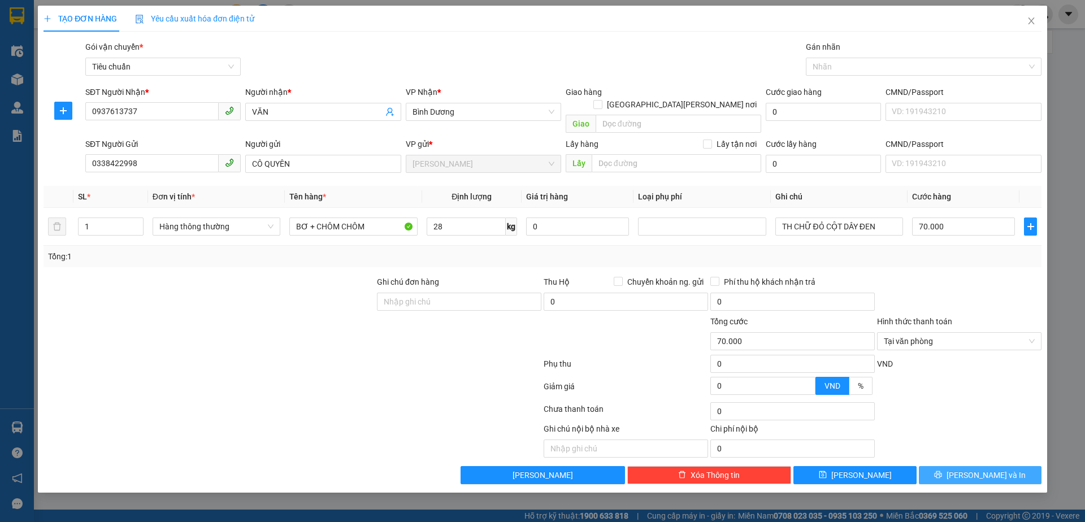
click at [942, 471] on icon "printer" at bounding box center [938, 475] width 8 height 8
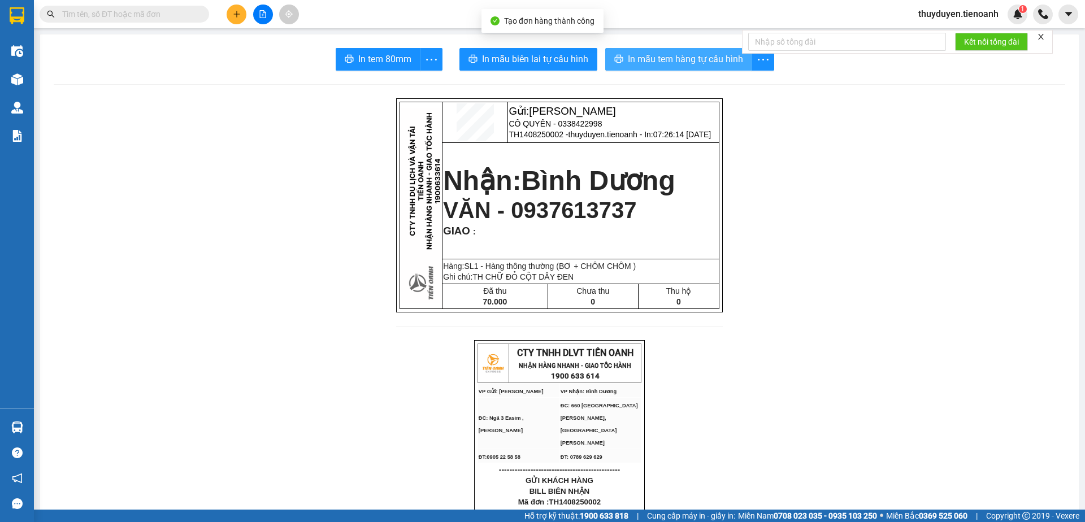
click at [674, 68] on button "In mẫu tem hàng tự cấu hình" at bounding box center [678, 59] width 147 height 23
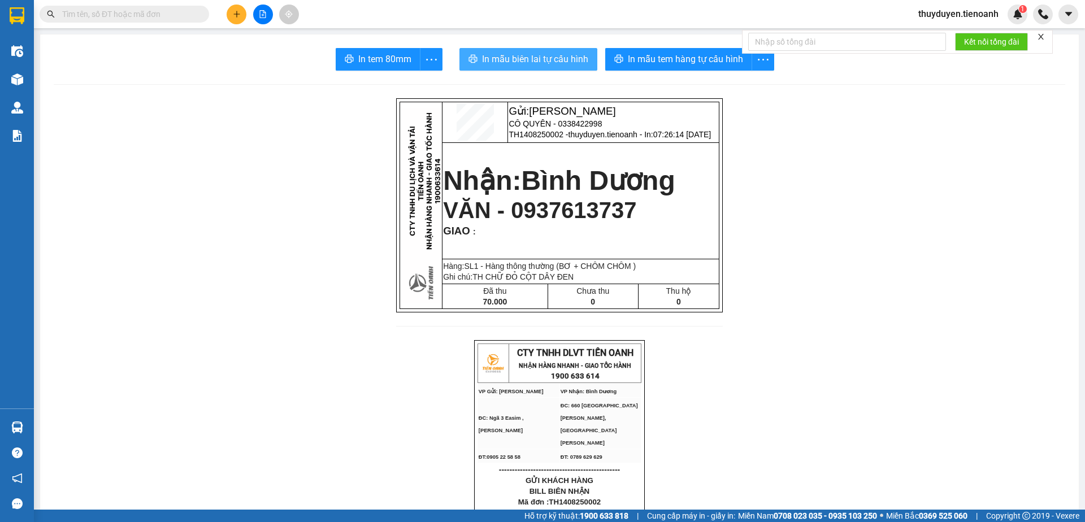
click at [534, 58] on span "In mẫu biên lai tự cấu hình" at bounding box center [535, 59] width 106 height 14
